Goal: Information Seeking & Learning: Find specific fact

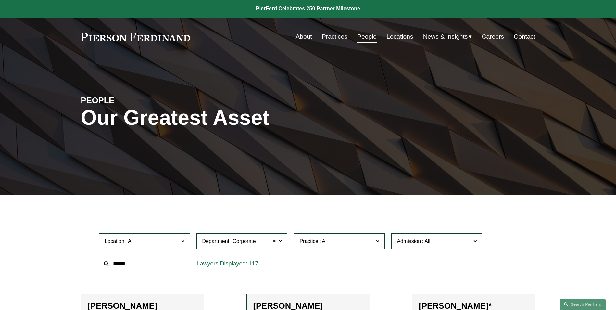
drag, startPoint x: 0, startPoint y: 0, endPoint x: 365, endPoint y: 40, distance: 367.3
click at [365, 40] on link "People" at bounding box center [366, 37] width 19 height 12
click at [132, 269] on input "text" at bounding box center [144, 264] width 91 height 16
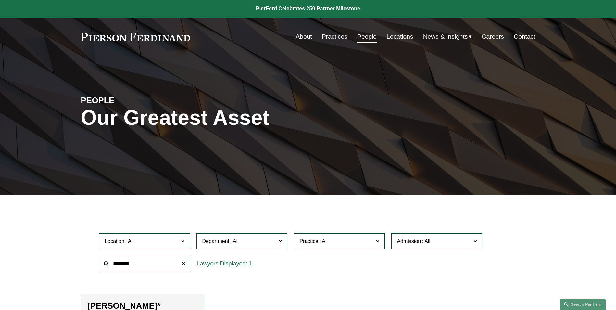
type input "********"
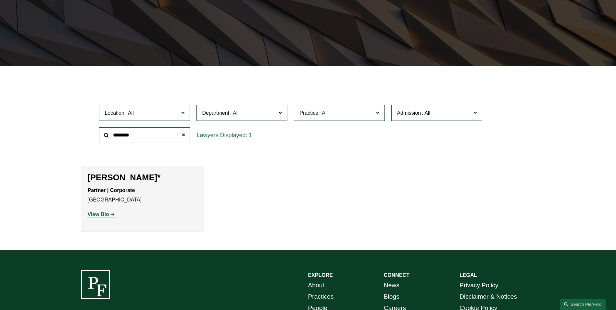
scroll to position [130, 0]
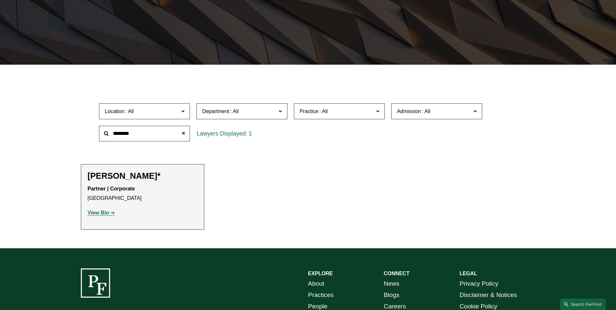
click at [109, 213] on link "View Bio" at bounding box center [101, 213] width 27 height 6
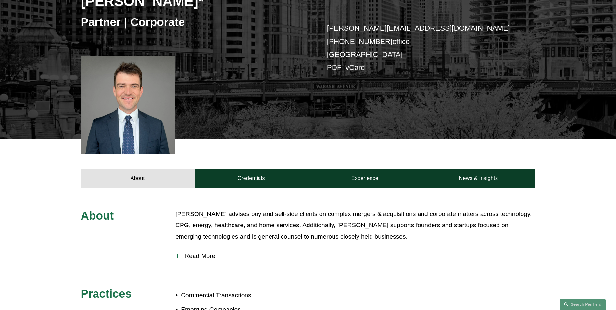
scroll to position [130, 0]
